Goal: Transaction & Acquisition: Purchase product/service

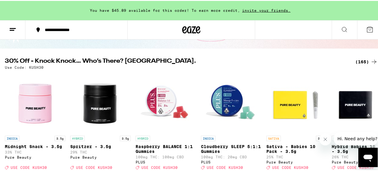
click at [355, 60] on div "(165)" at bounding box center [366, 60] width 22 height 7
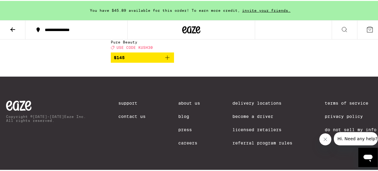
scroll to position [5059, 0]
